Goal: Task Accomplishment & Management: Manage account settings

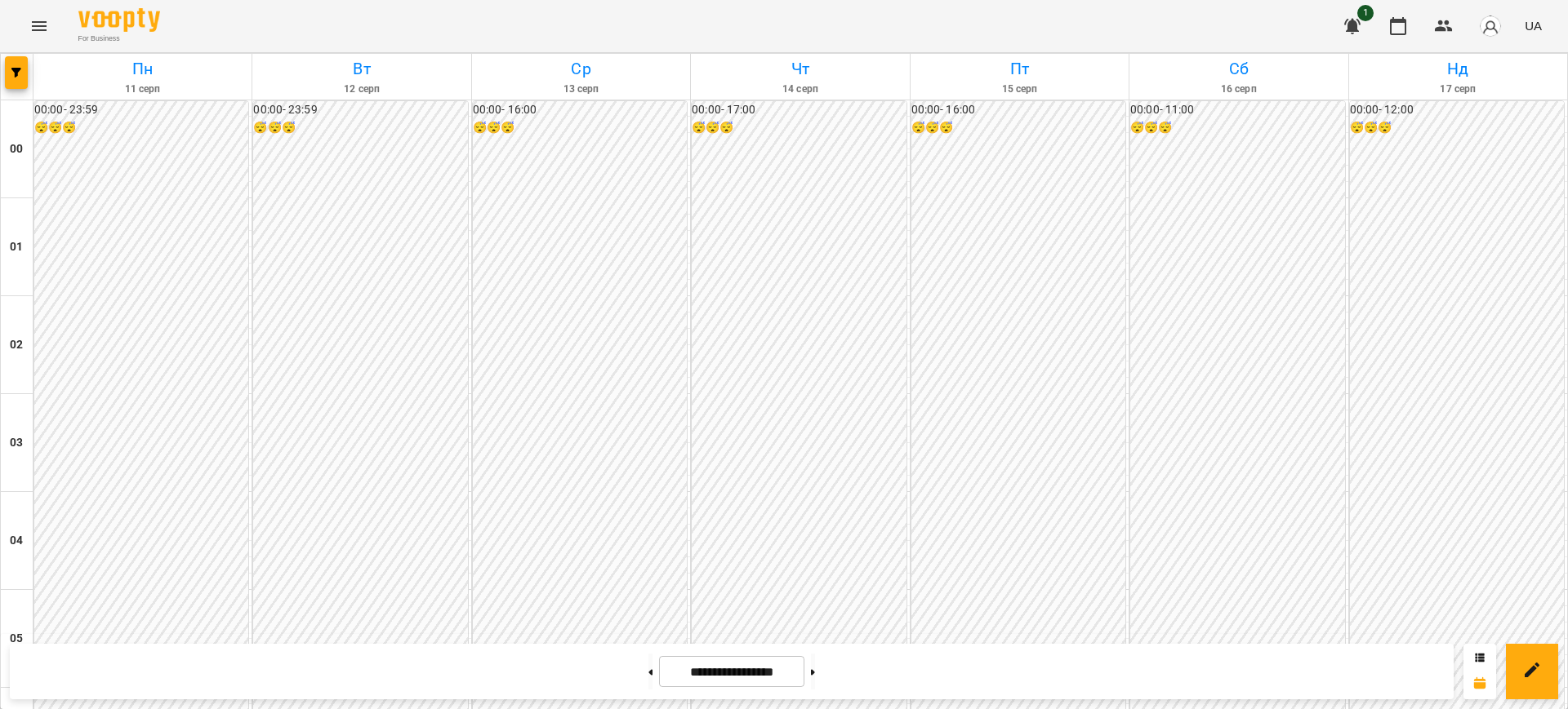
scroll to position [1522, 0]
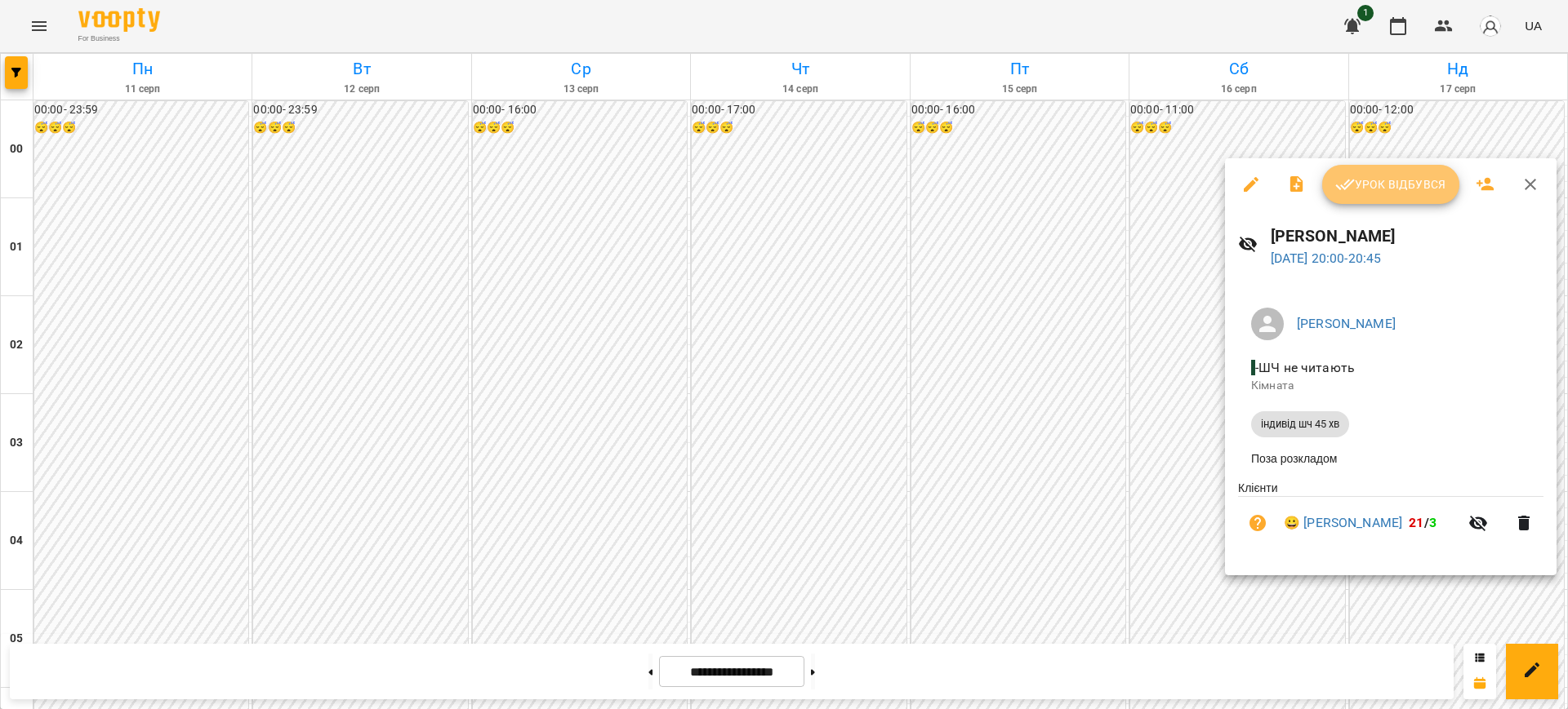
click at [1399, 195] on button "Урок відбувся" at bounding box center [1390, 184] width 137 height 40
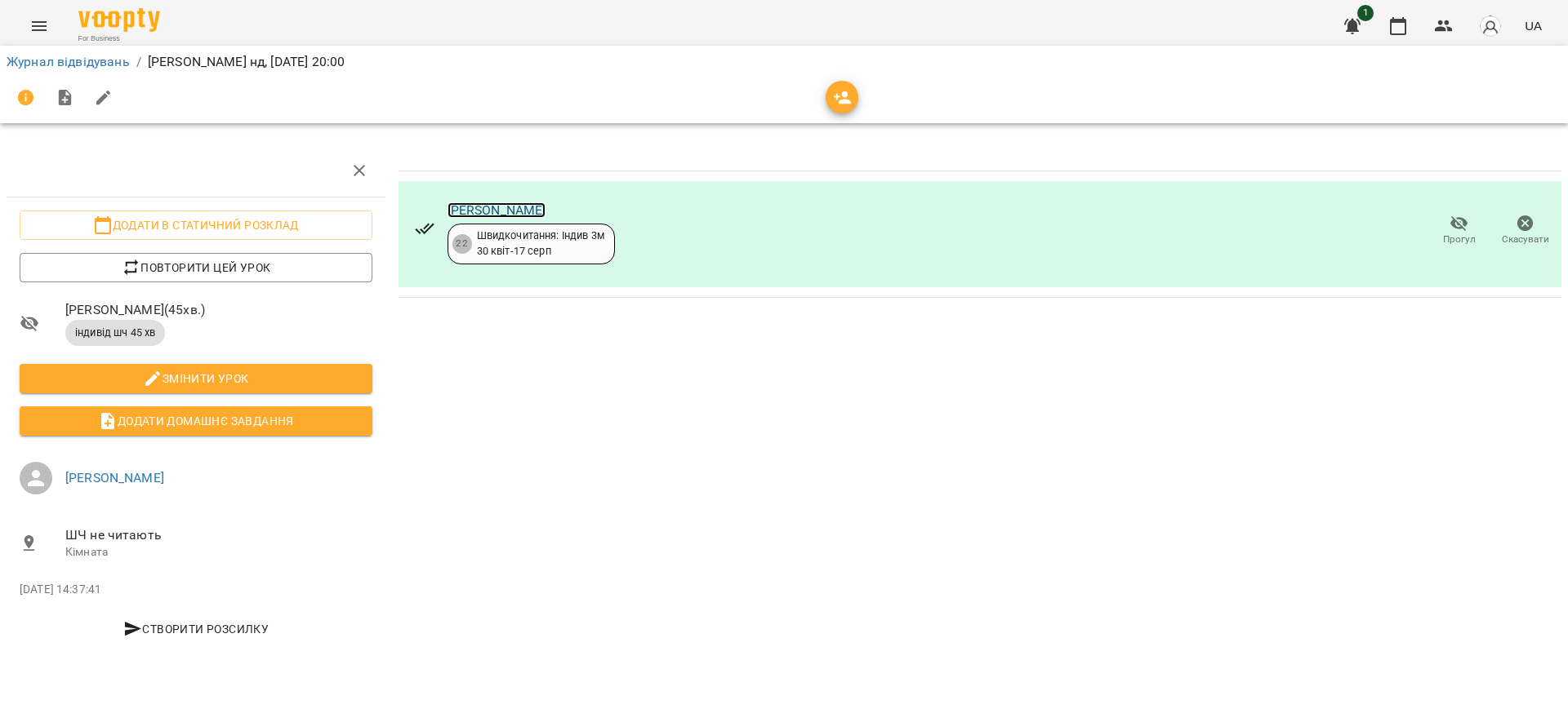
click at [493, 209] on link "[PERSON_NAME]" at bounding box center [496, 210] width 98 height 15
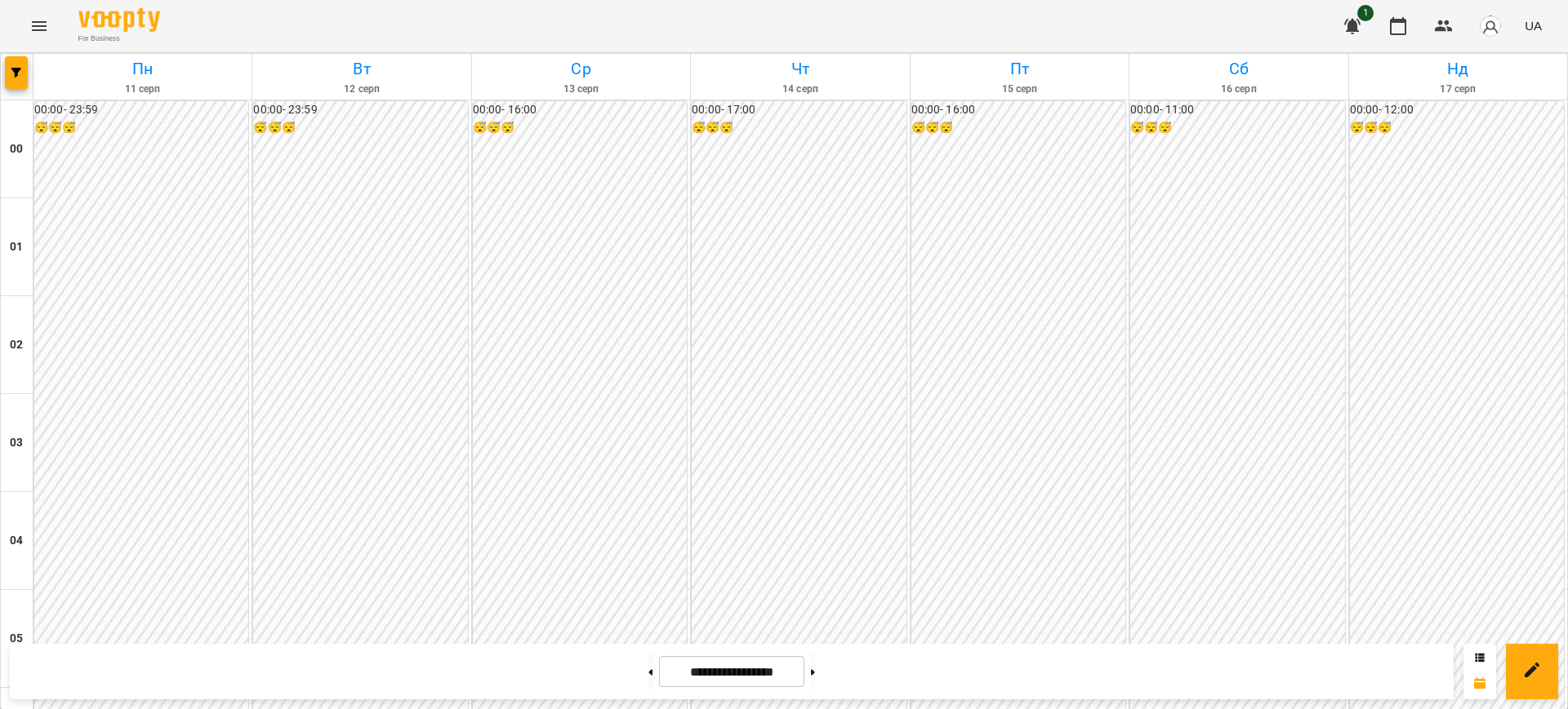
scroll to position [1659, 0]
click at [815, 668] on button at bounding box center [813, 671] width 4 height 36
type input "**********"
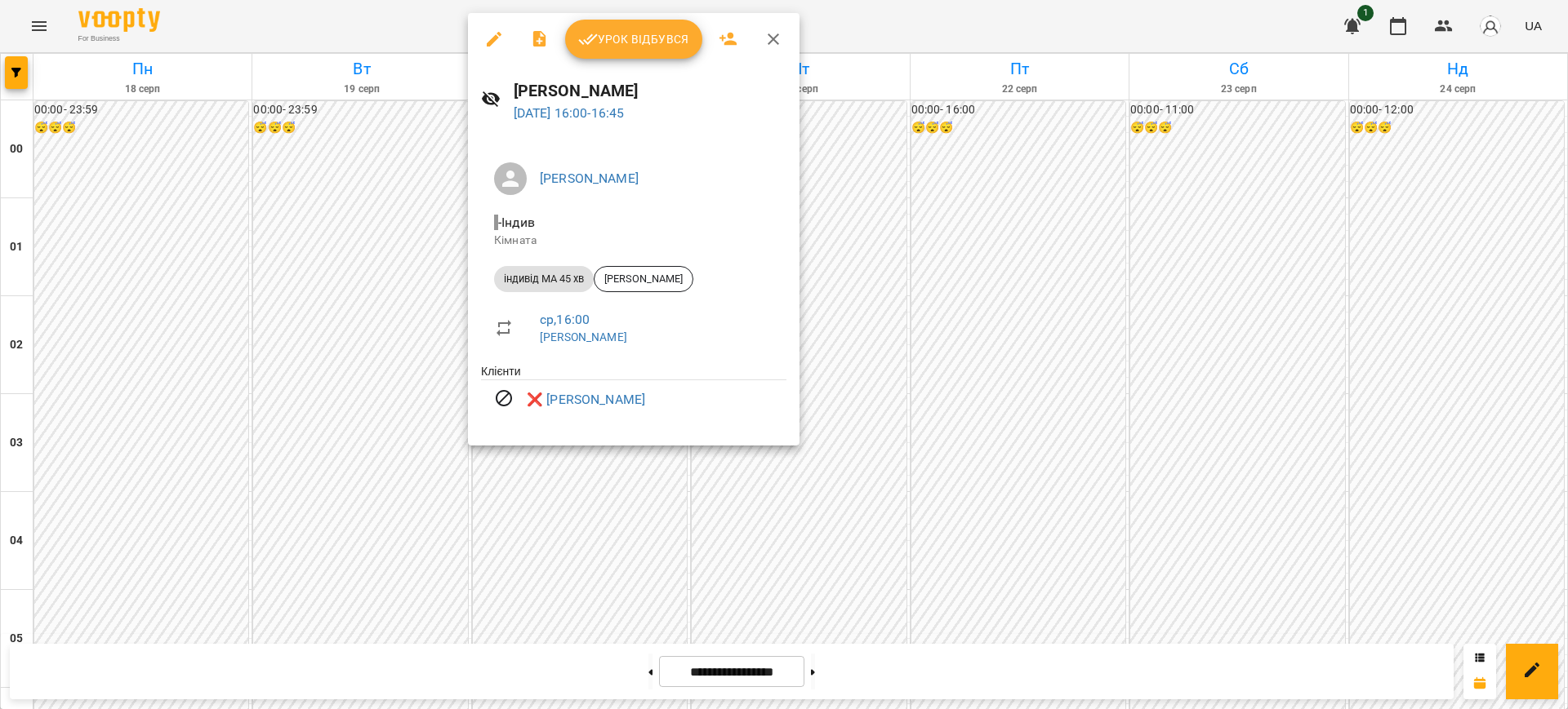
click at [924, 23] on div at bounding box center [784, 354] width 1568 height 709
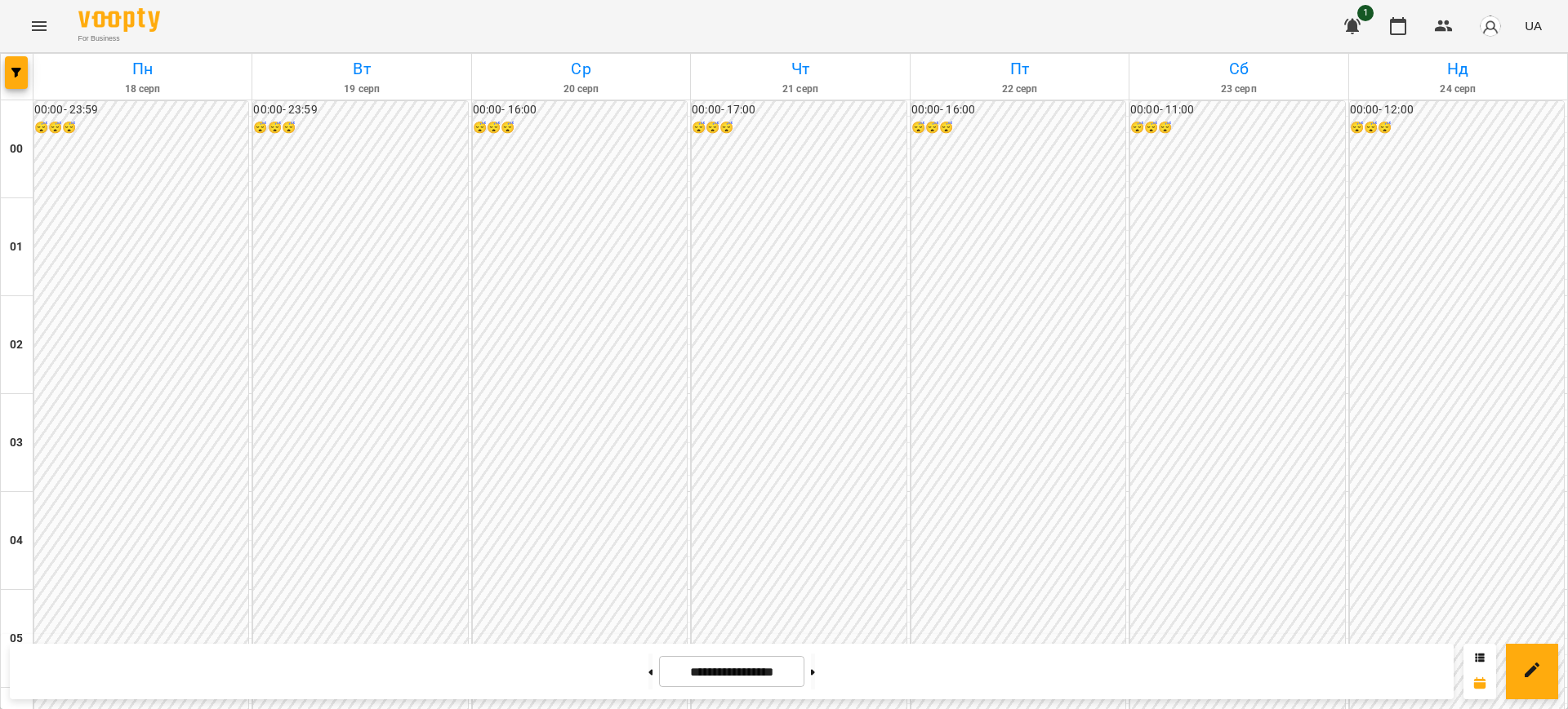
scroll to position [1518, 0]
